Goal: Find specific page/section: Find specific page/section

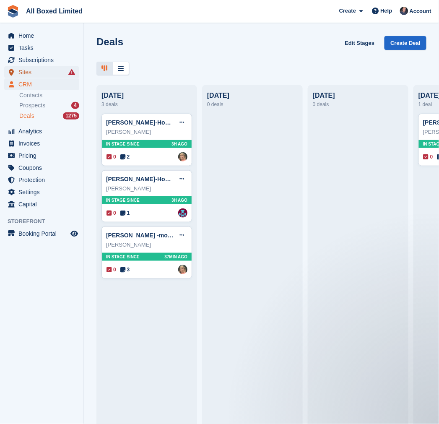
click at [15, 73] on span "menu" at bounding box center [11, 72] width 10 height 10
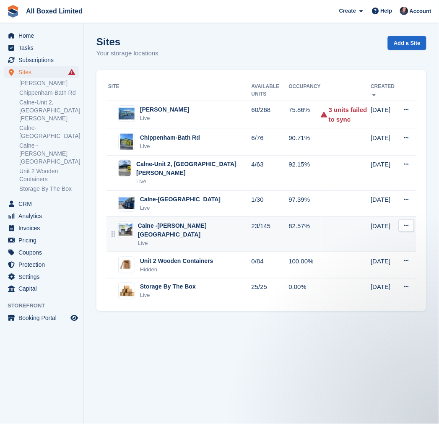
click at [196, 221] on div "Calne -Harris Road Live" at bounding box center [179, 234] width 143 height 26
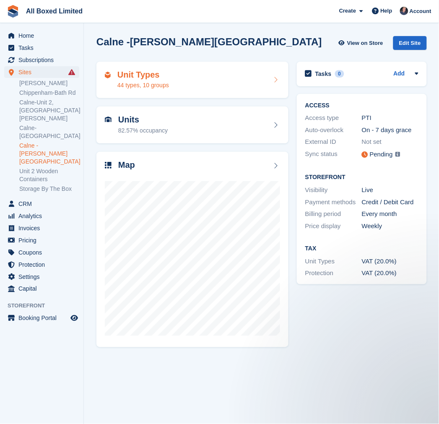
click at [153, 86] on div "44 types, 10 groups" at bounding box center [143, 85] width 52 height 9
